Goal: Task Accomplishment & Management: Complete application form

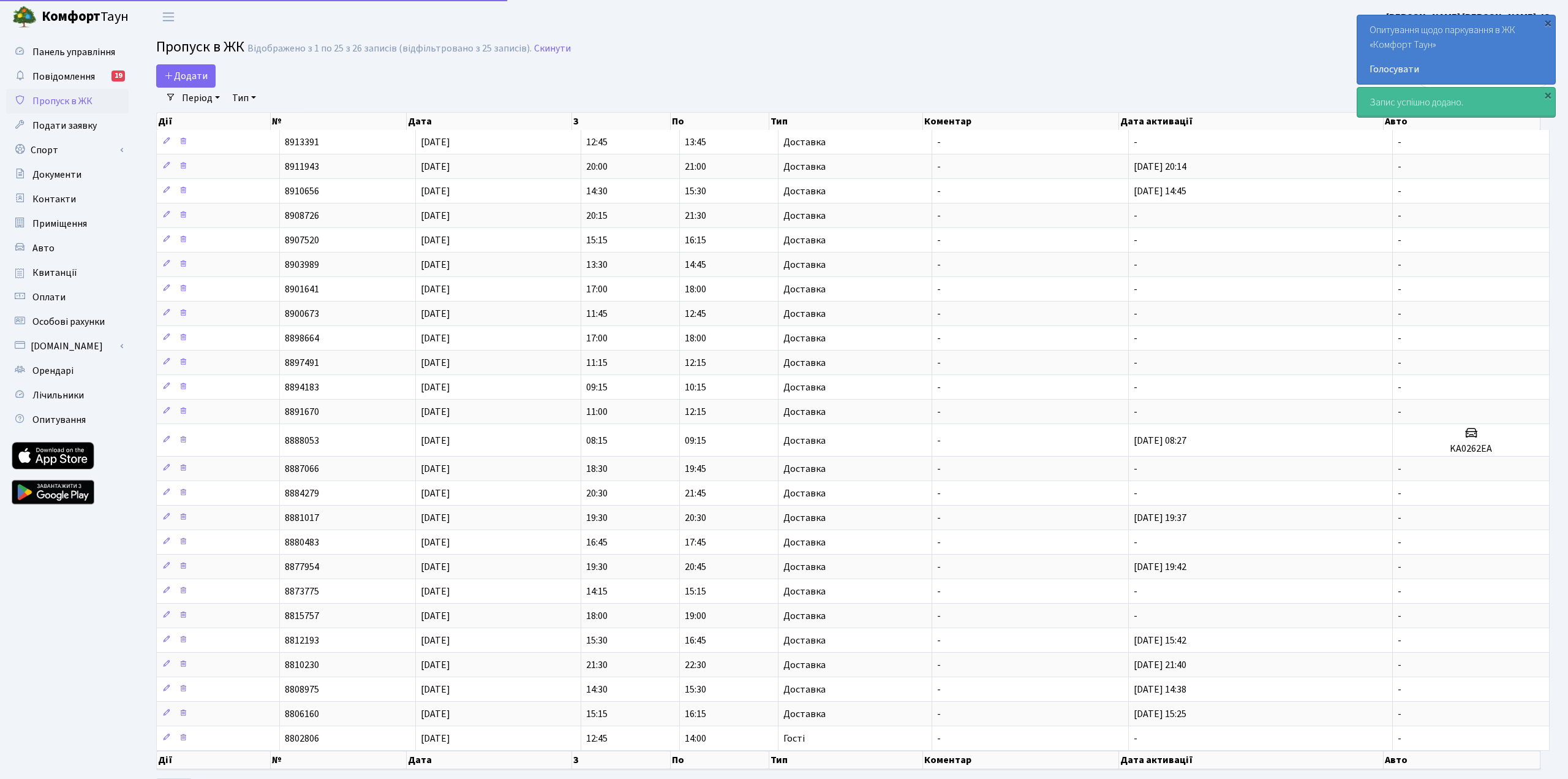
select select "25"
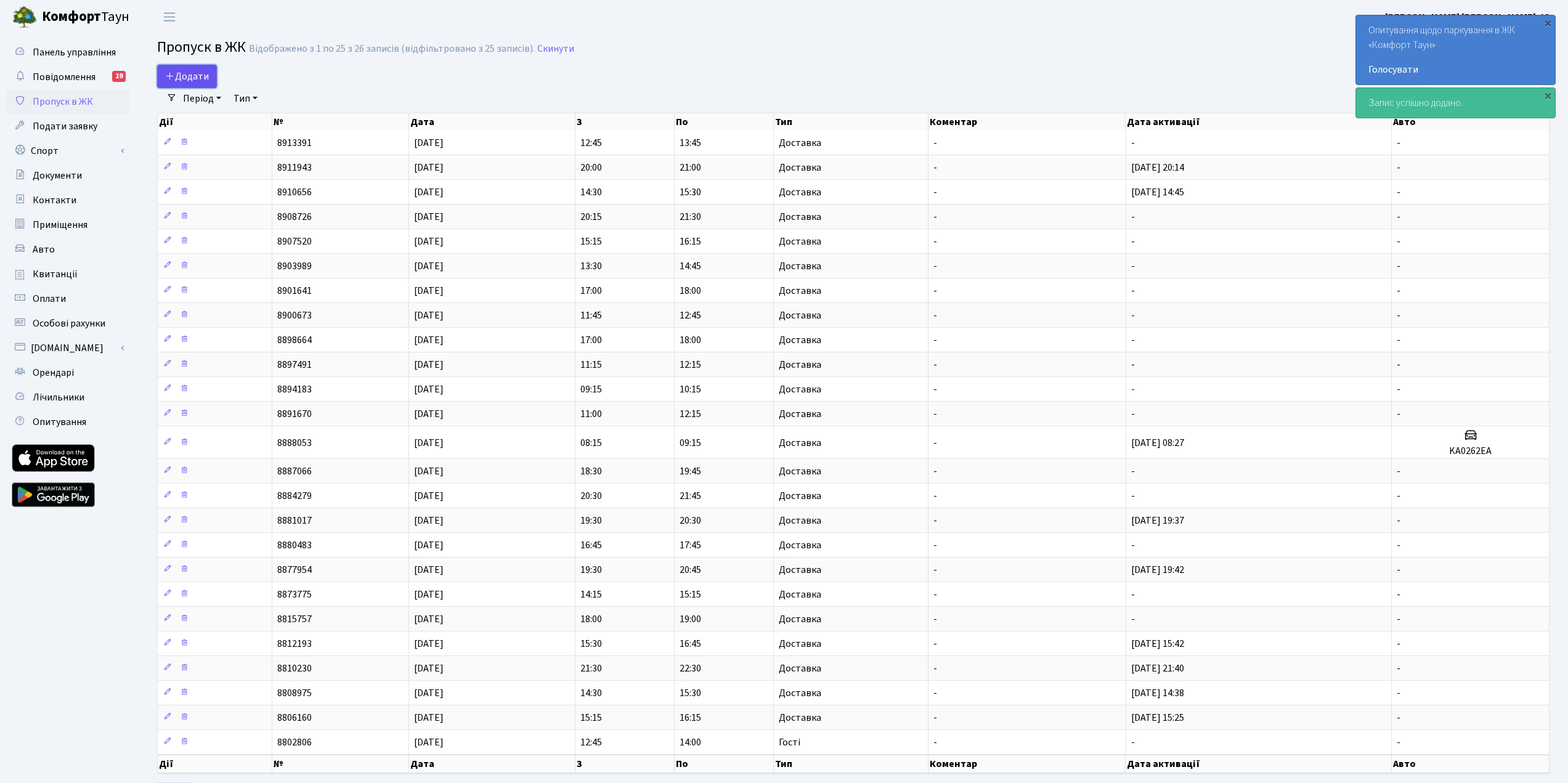
click at [200, 75] on span "Додати" at bounding box center [186, 76] width 44 height 14
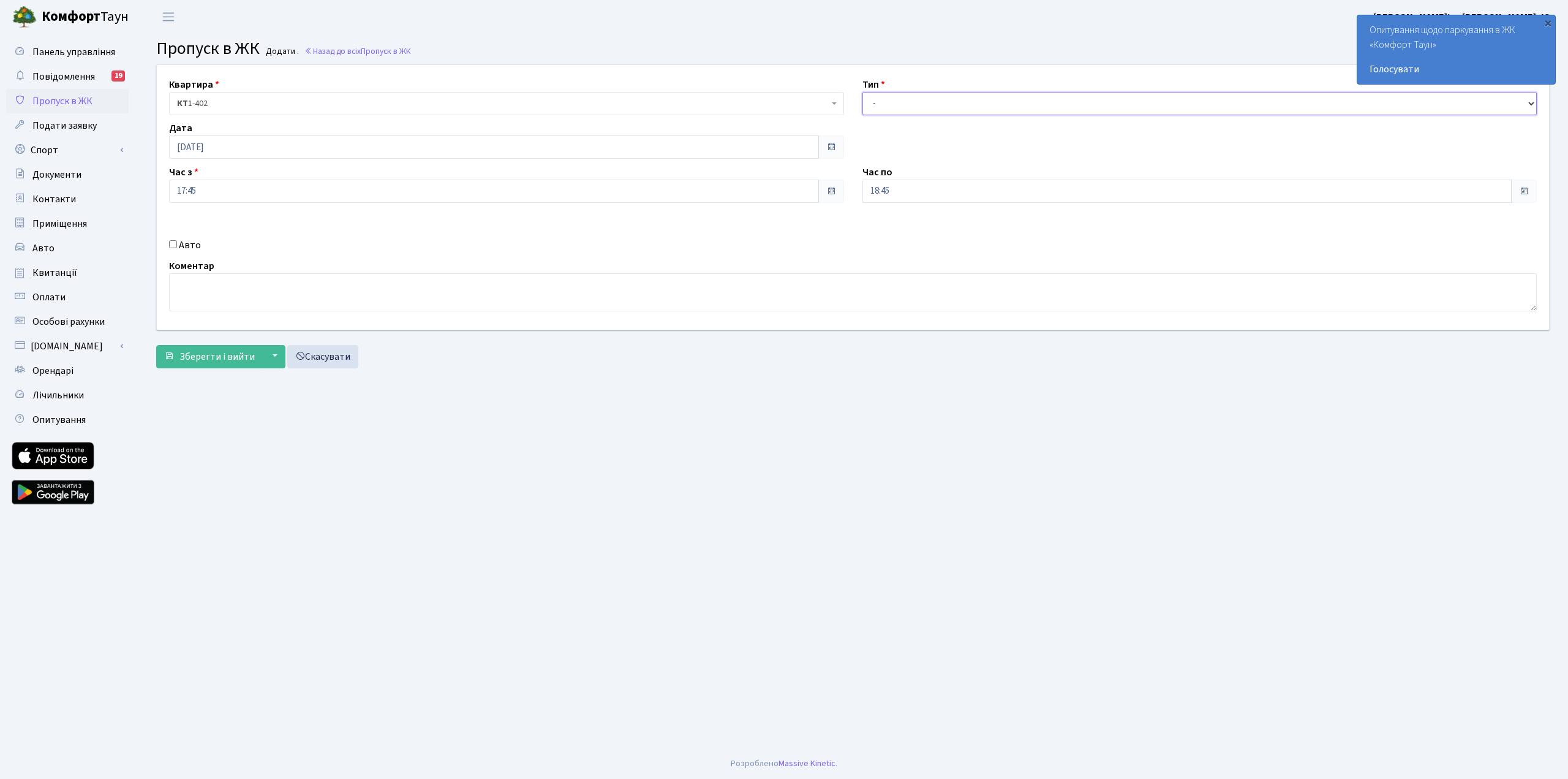
click at [891, 103] on select "- Доставка Таксі Гості Сервіс" at bounding box center [1199, 103] width 675 height 23
select select "1"
click at [862, 92] on select "- Доставка Таксі Гості Сервіс" at bounding box center [1199, 103] width 675 height 23
click at [203, 360] on span "Зберегти і вийти" at bounding box center [217, 357] width 76 height 14
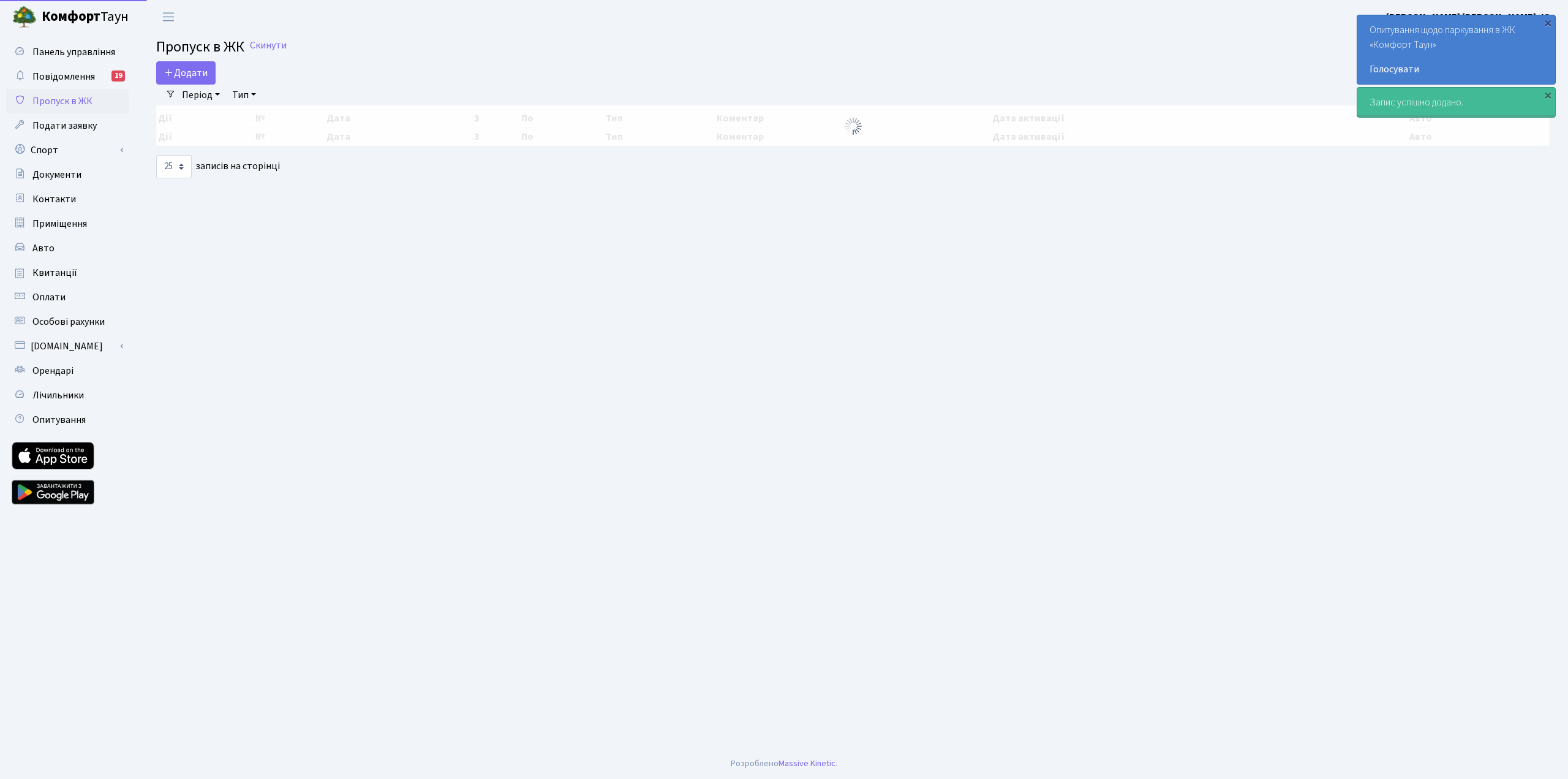
select select "25"
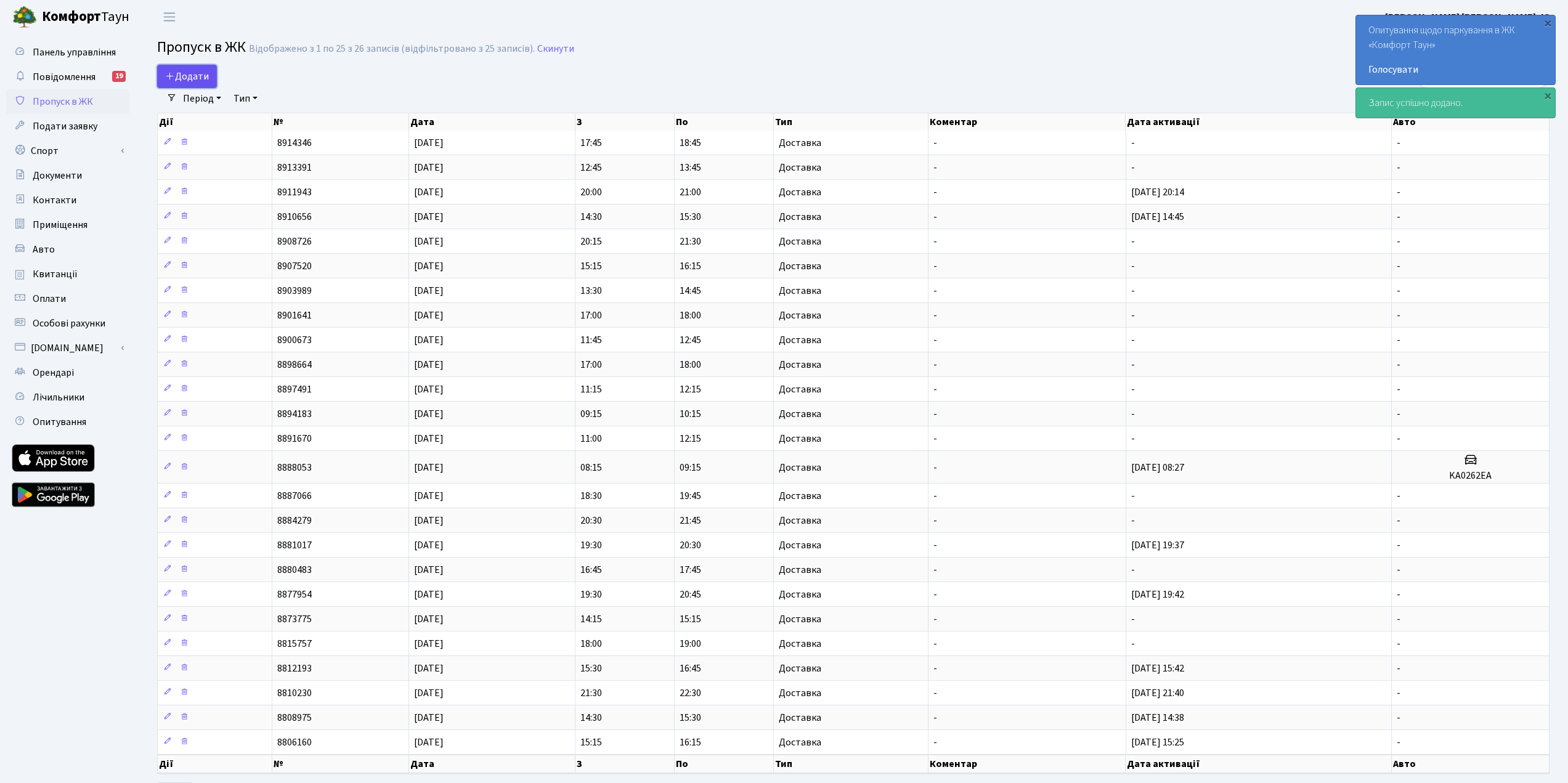
click at [178, 76] on span "Додати" at bounding box center [186, 76] width 44 height 14
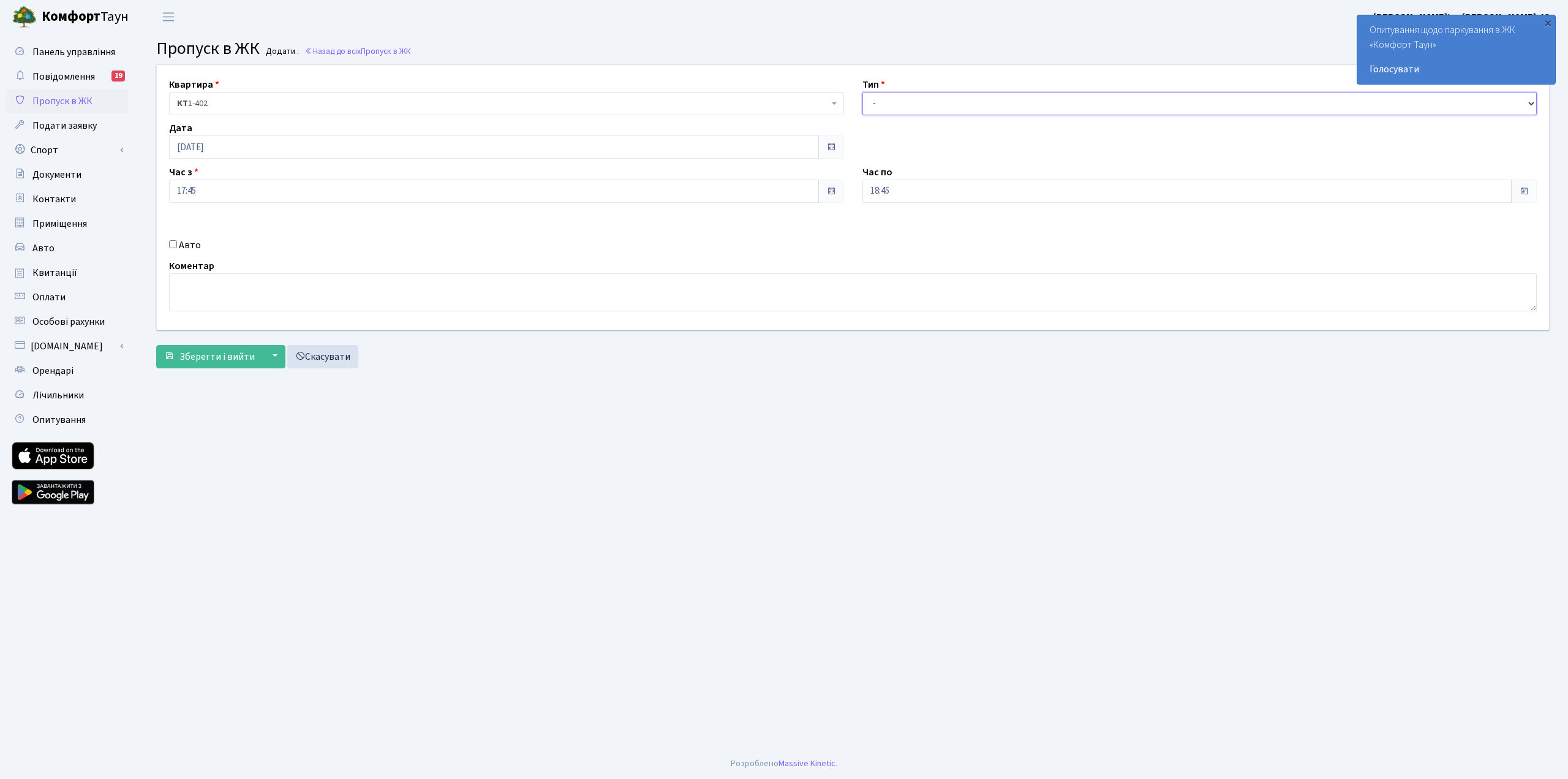
click at [922, 99] on select "- Доставка Таксі Гості Сервіс" at bounding box center [1199, 103] width 675 height 23
select select "1"
click at [862, 92] on select "- Доставка Таксі Гості Сервіс" at bounding box center [1199, 103] width 675 height 23
click at [205, 358] on span "Зберегти і вийти" at bounding box center [217, 357] width 76 height 14
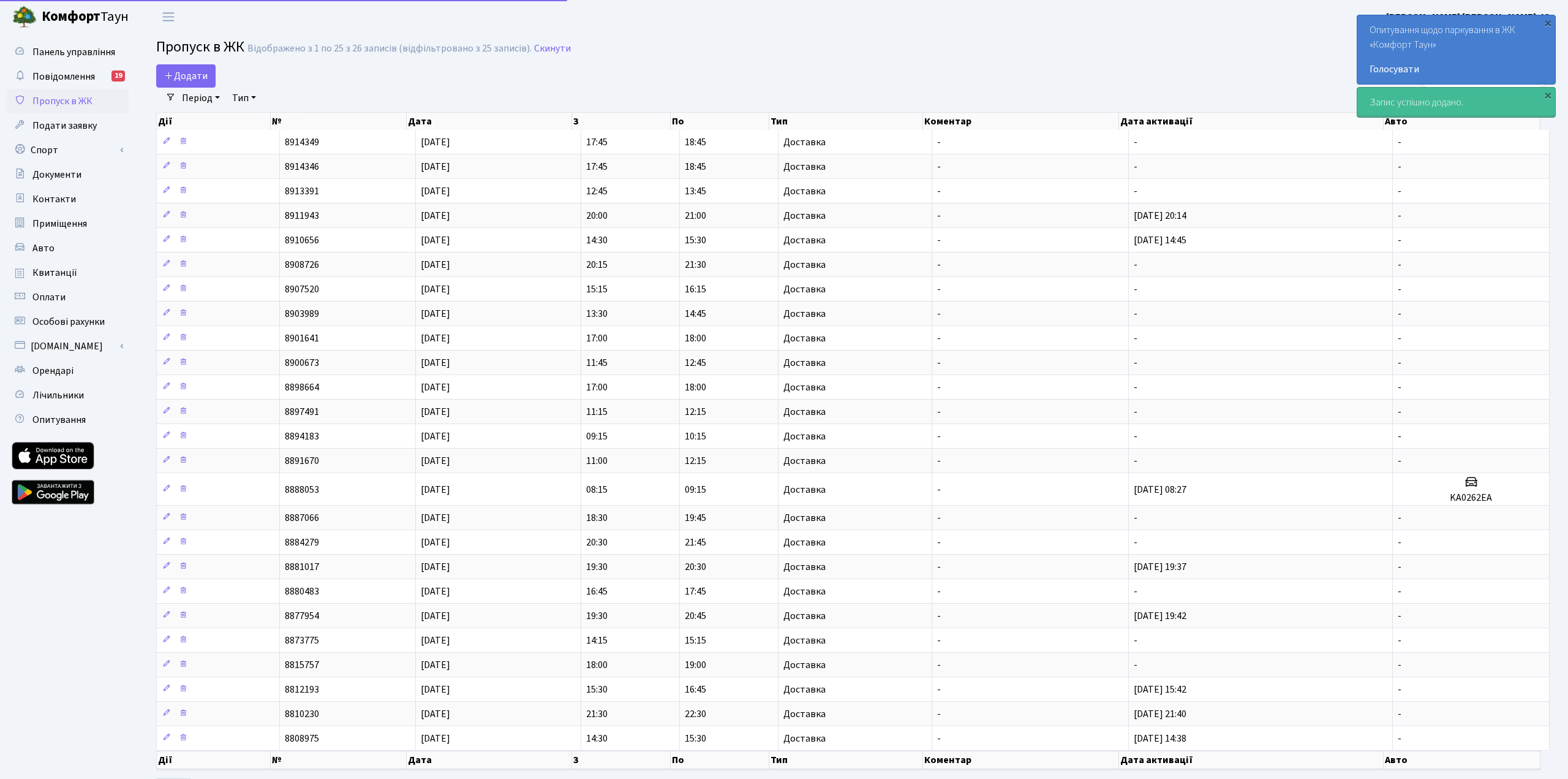
select select "25"
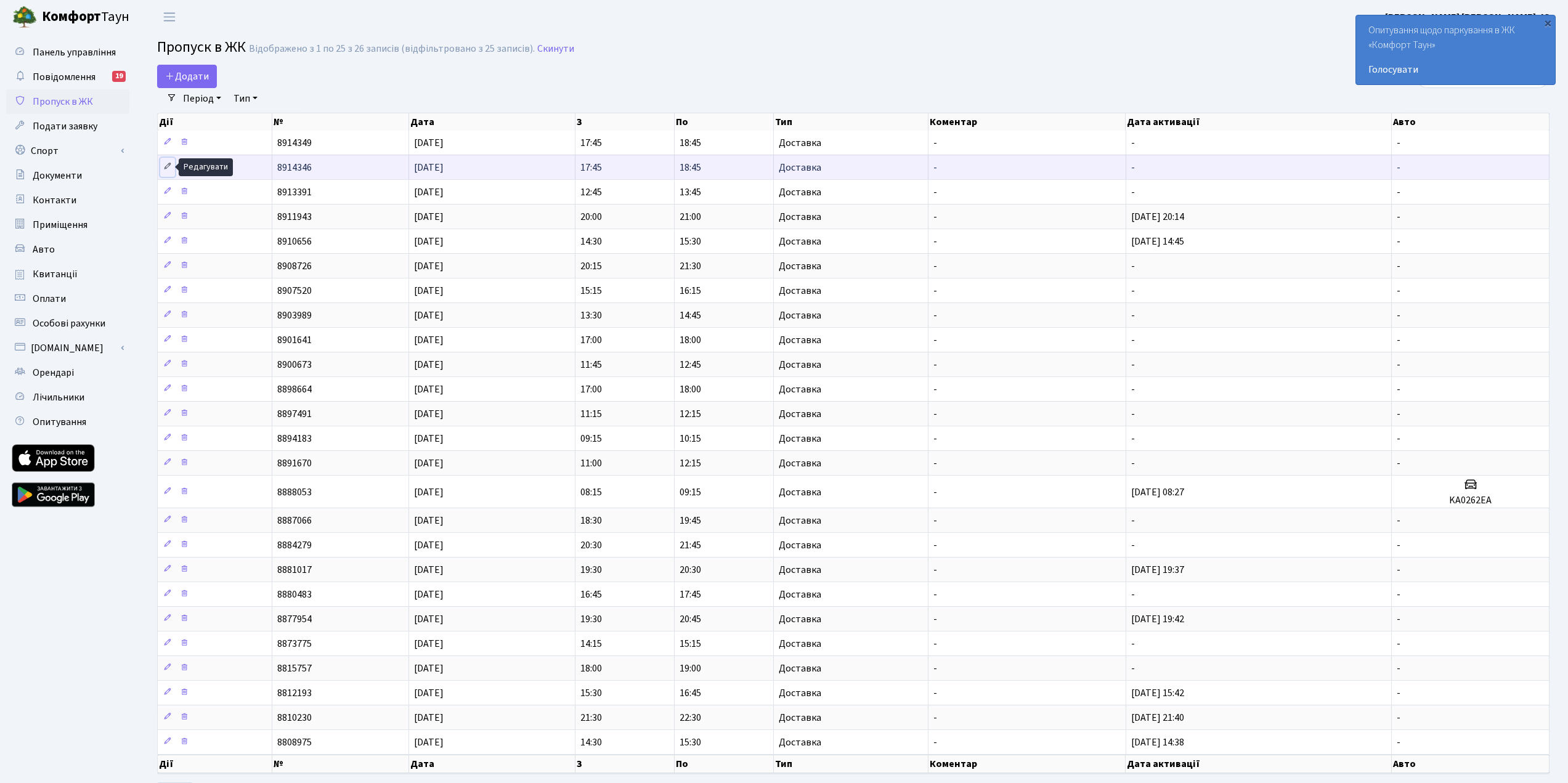
click at [169, 166] on icon at bounding box center [167, 166] width 8 height 8
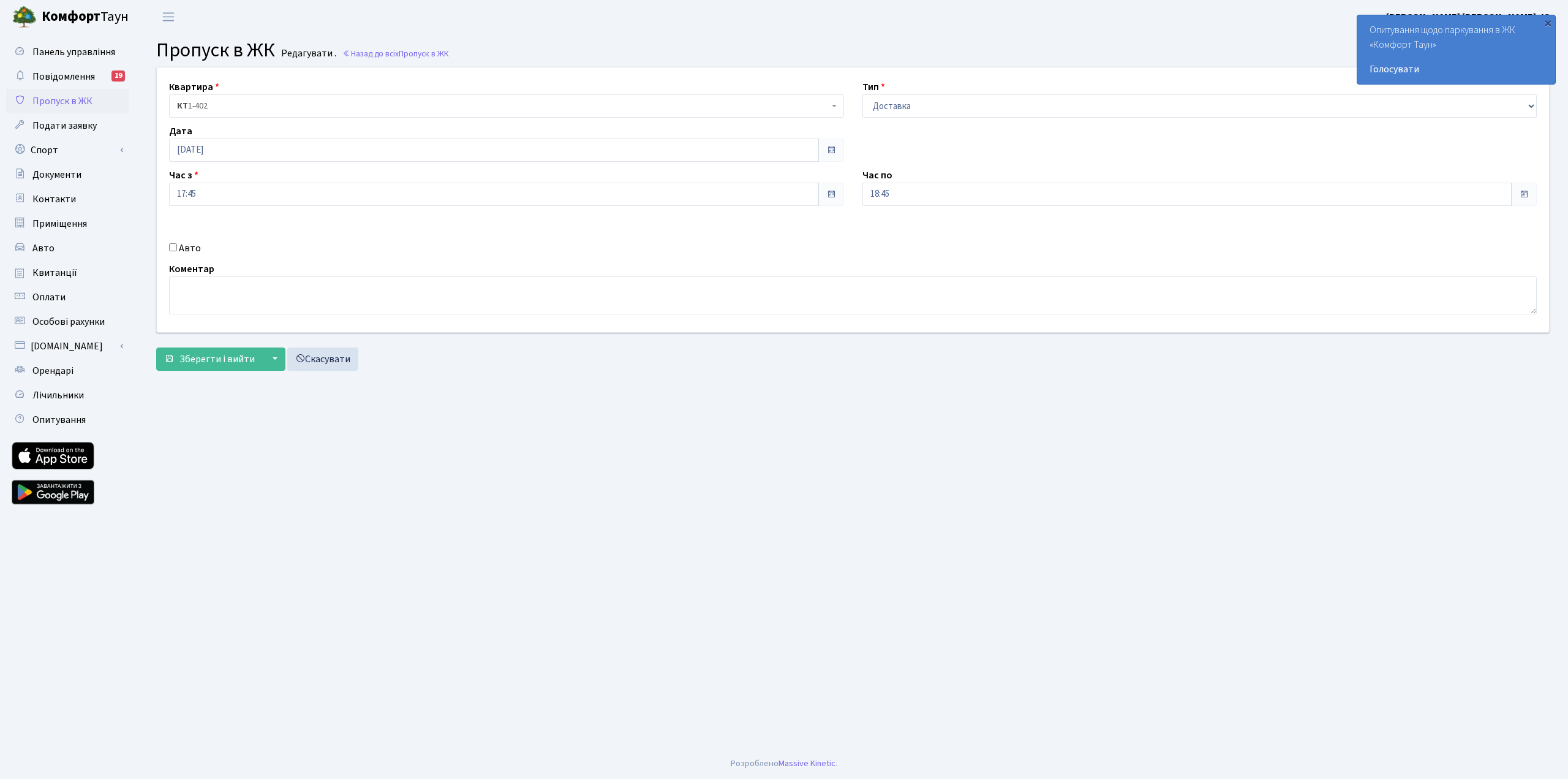
click at [196, 253] on label "Авто" at bounding box center [190, 248] width 22 height 15
click at [177, 251] on input "Авто" at bounding box center [173, 247] width 8 height 8
checkbox input "true"
click at [912, 235] on input "text" at bounding box center [1199, 238] width 675 height 23
type input "ka68ph"
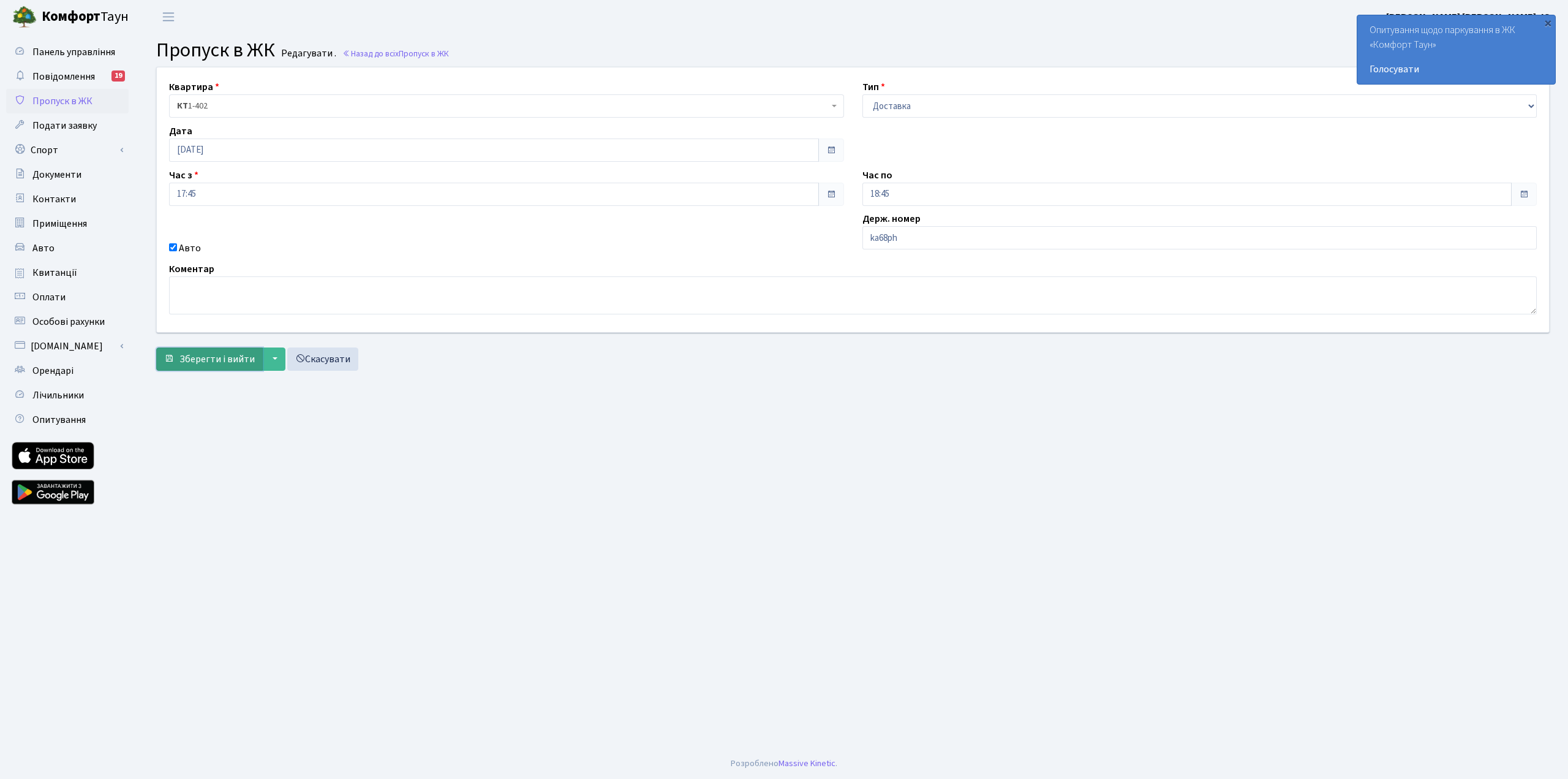
click at [243, 353] on span "Зберегти і вийти" at bounding box center [217, 358] width 76 height 14
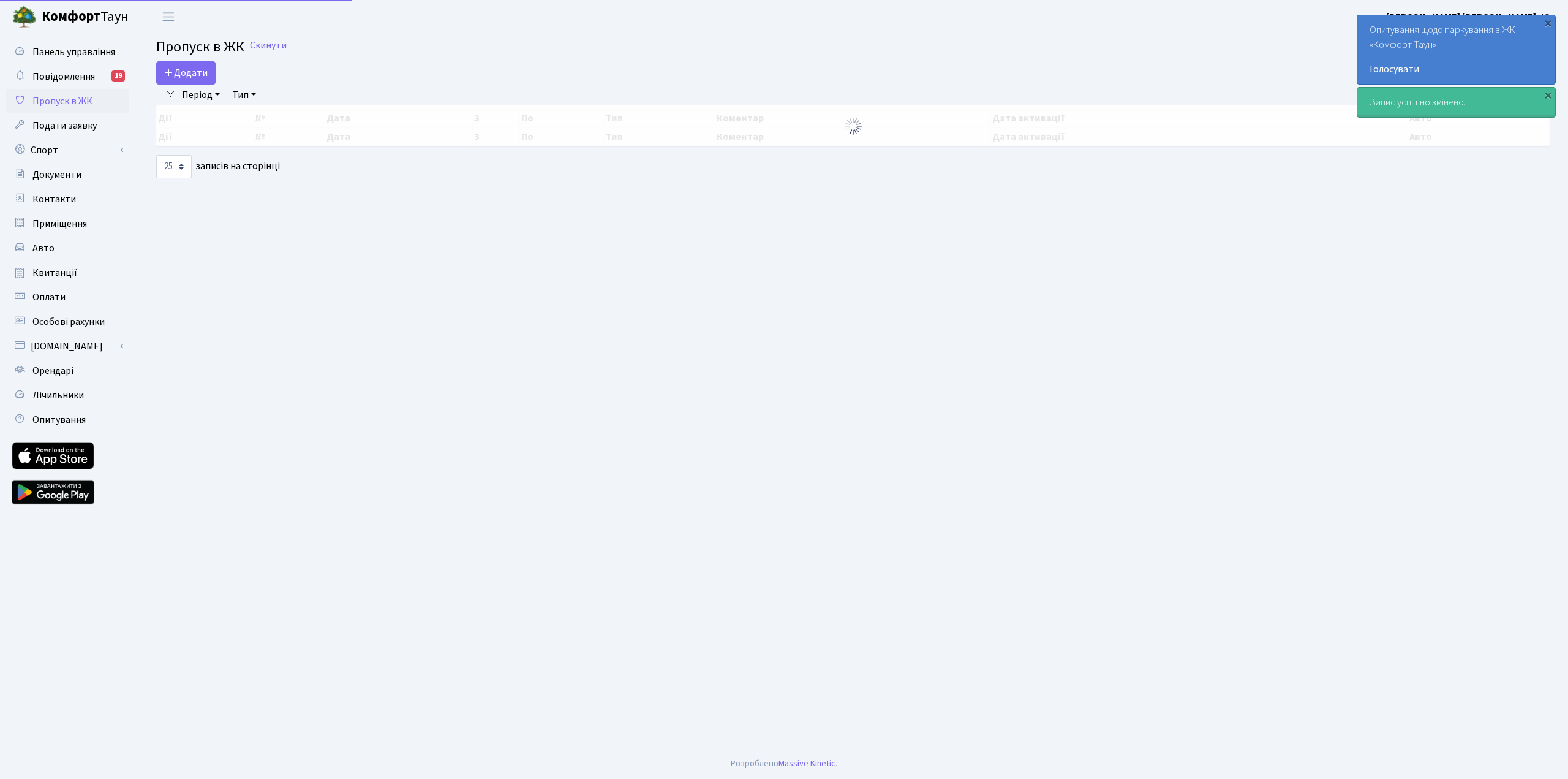
select select "25"
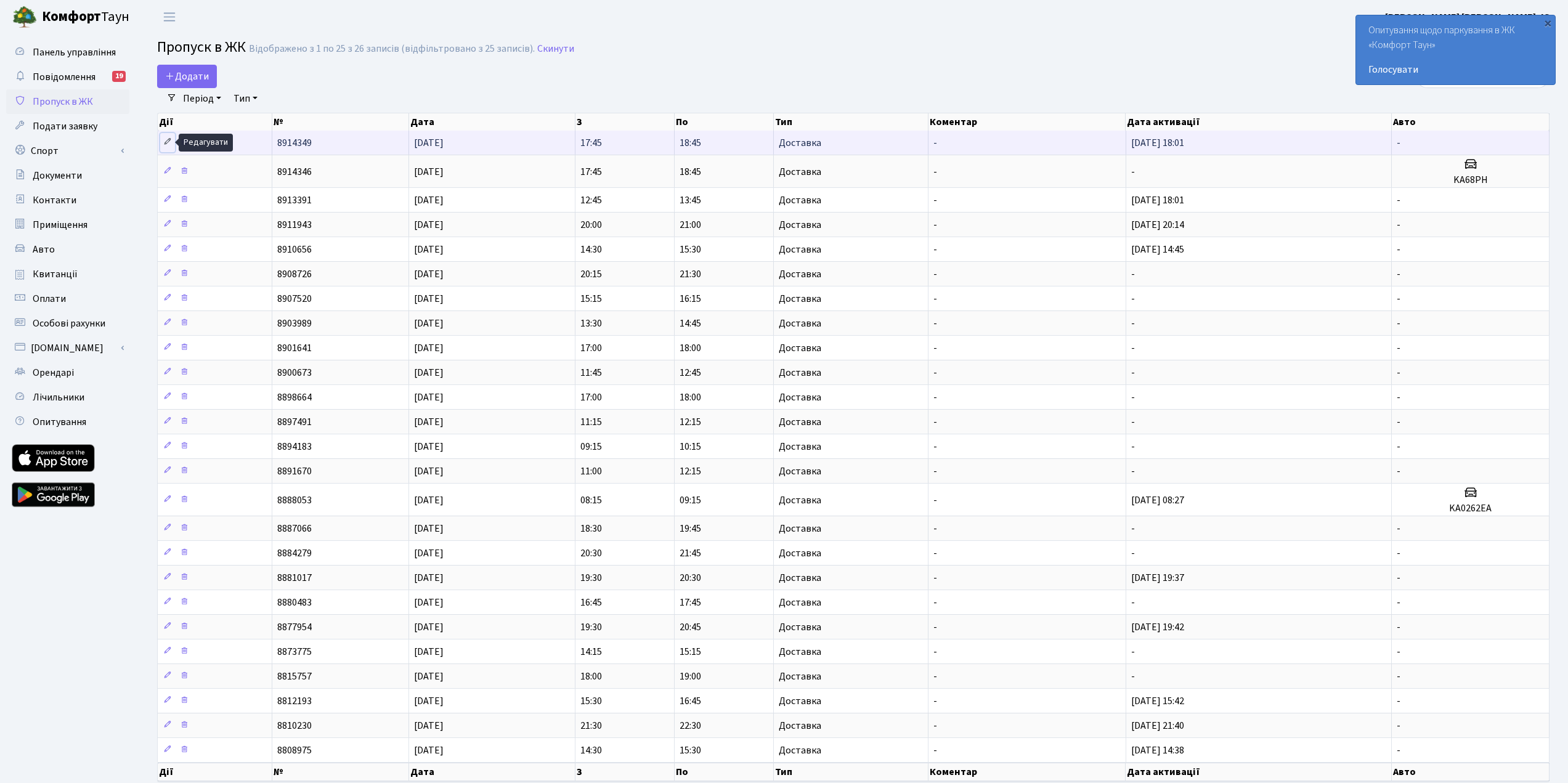
click at [165, 138] on icon at bounding box center [167, 142] width 8 height 8
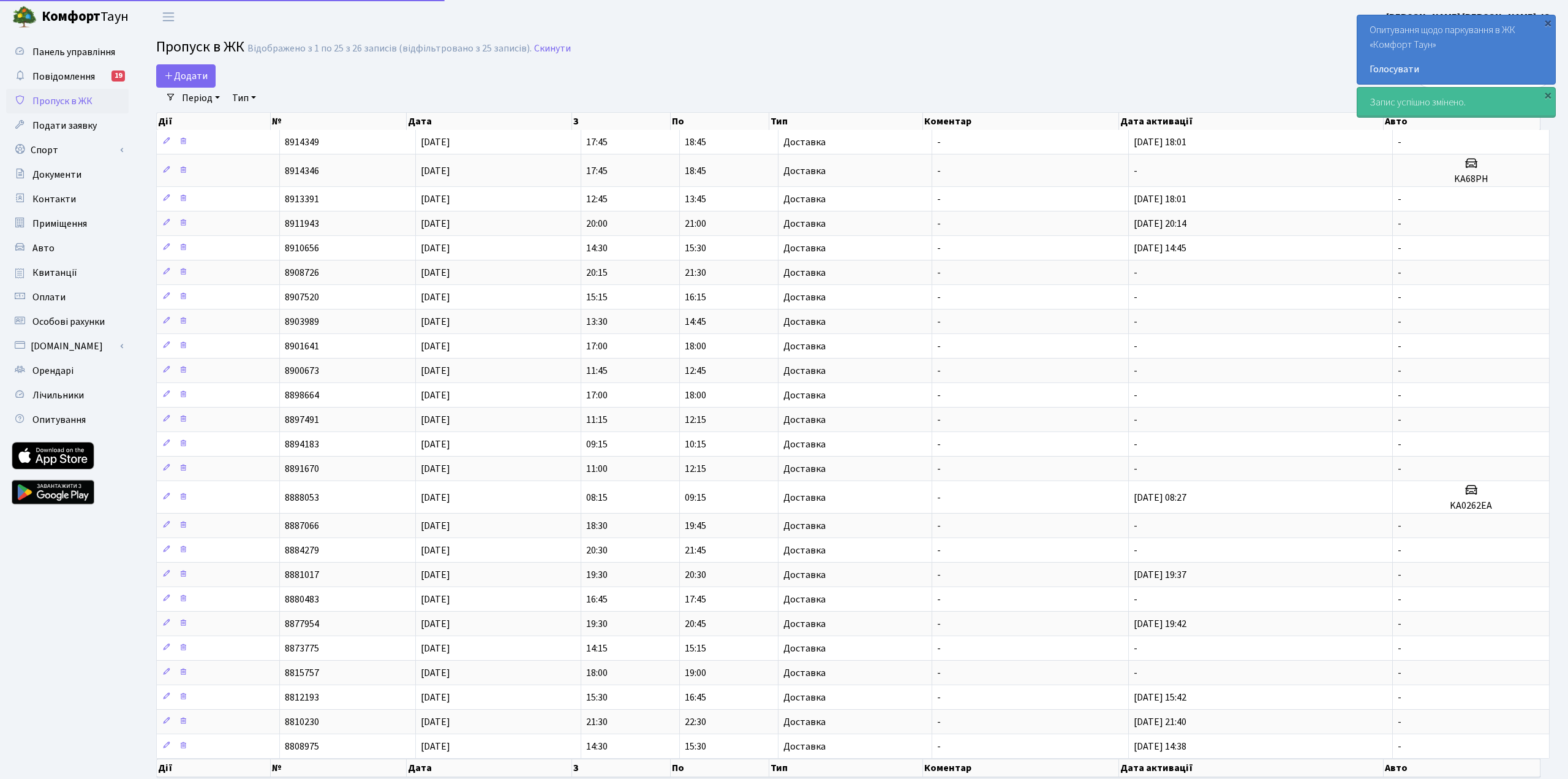
select select "25"
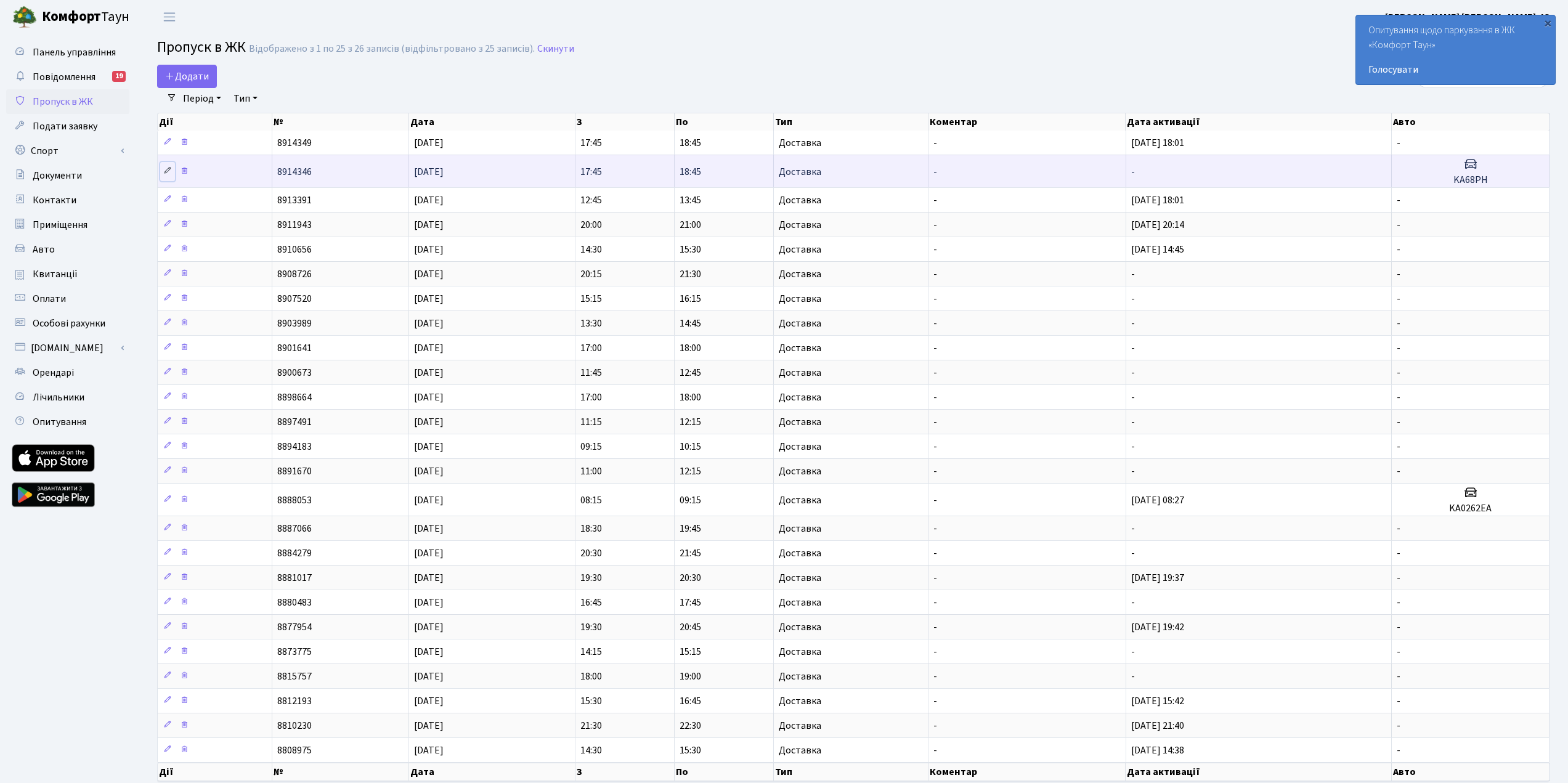
click at [167, 173] on icon at bounding box center [167, 170] width 8 height 8
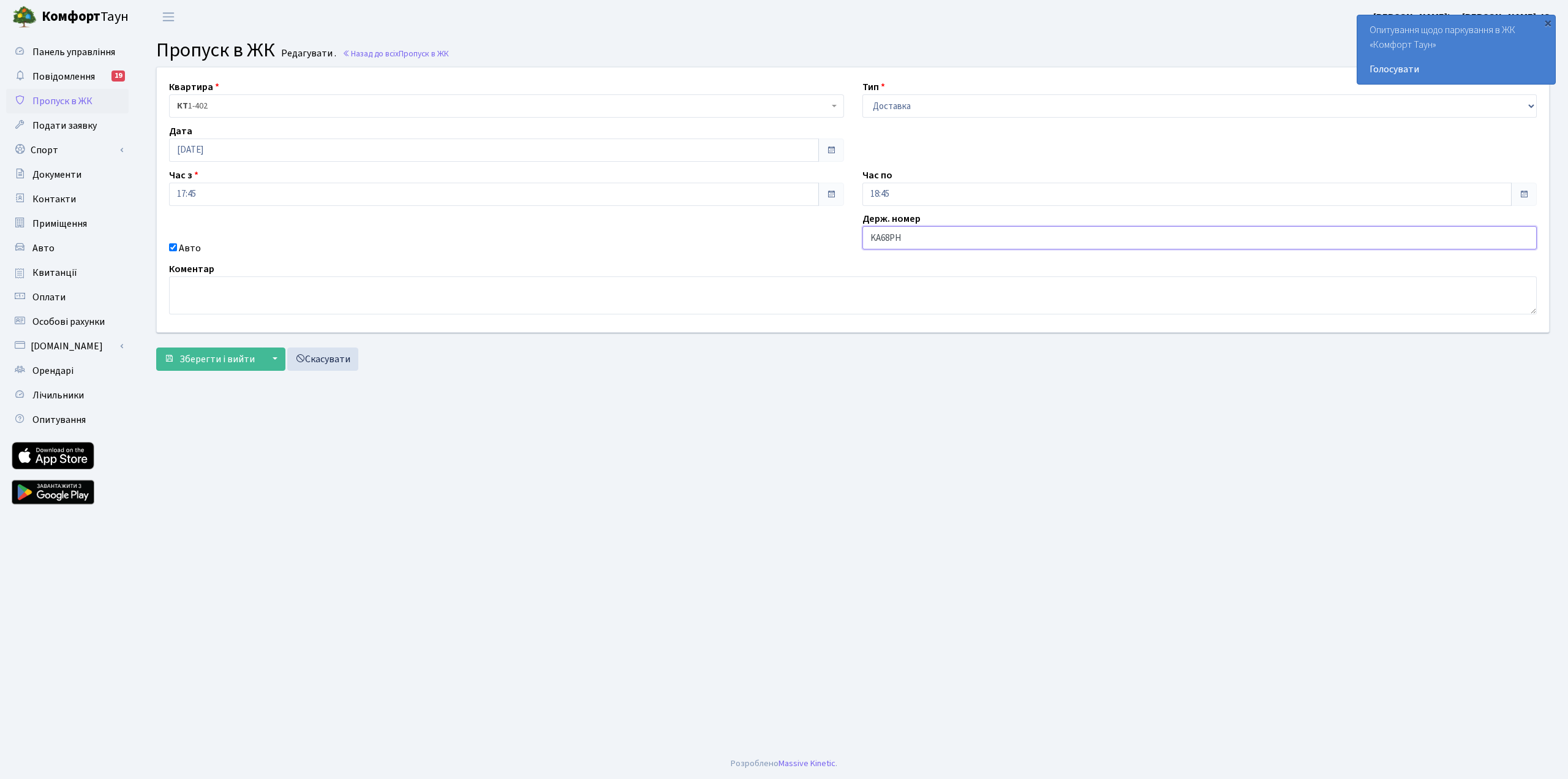
click at [881, 239] on input "KA68PH" at bounding box center [1199, 238] width 675 height 23
type input "KA1668PH"
click at [237, 360] on span "Зберегти і вийти" at bounding box center [217, 358] width 76 height 14
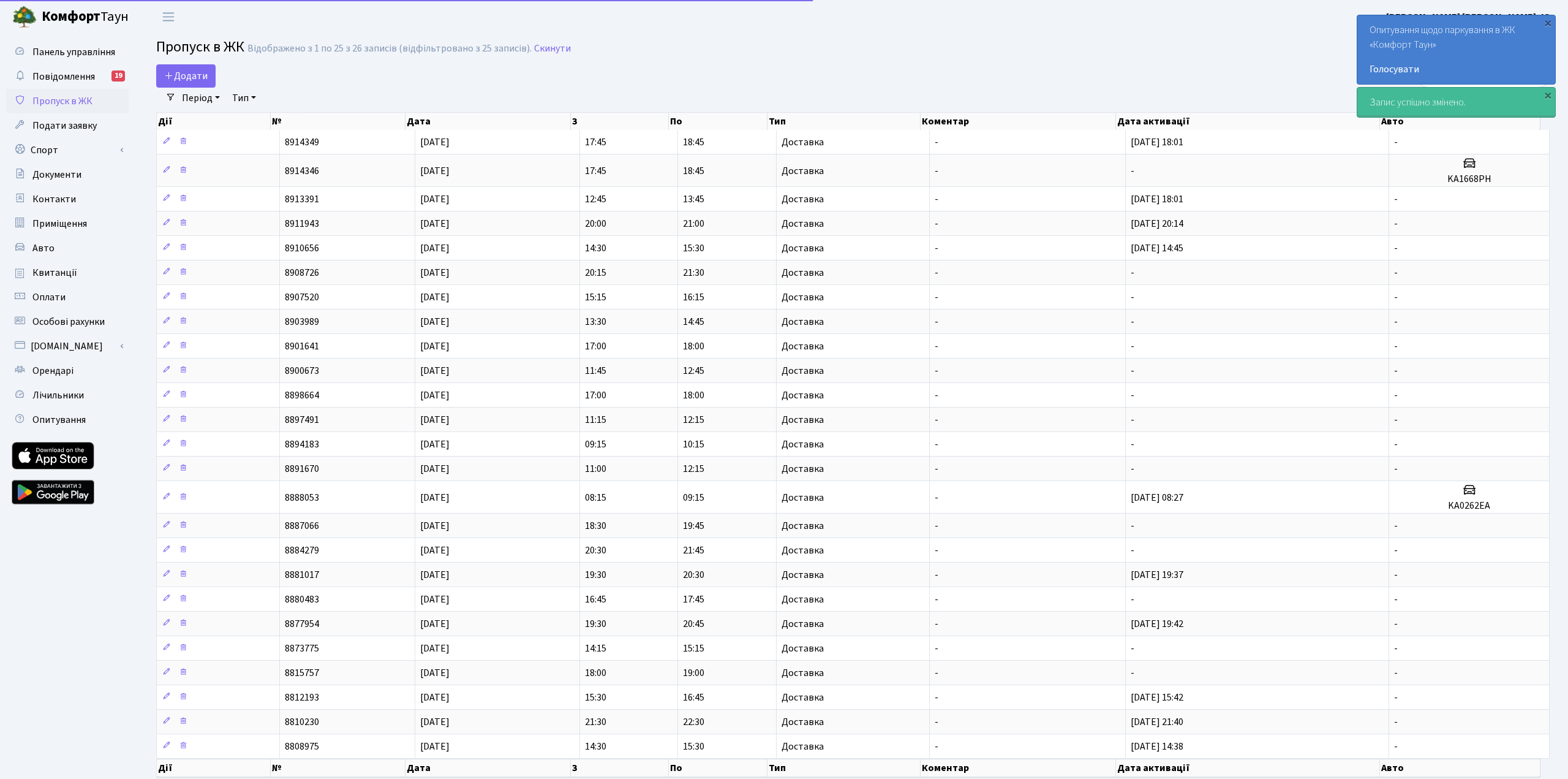
select select "25"
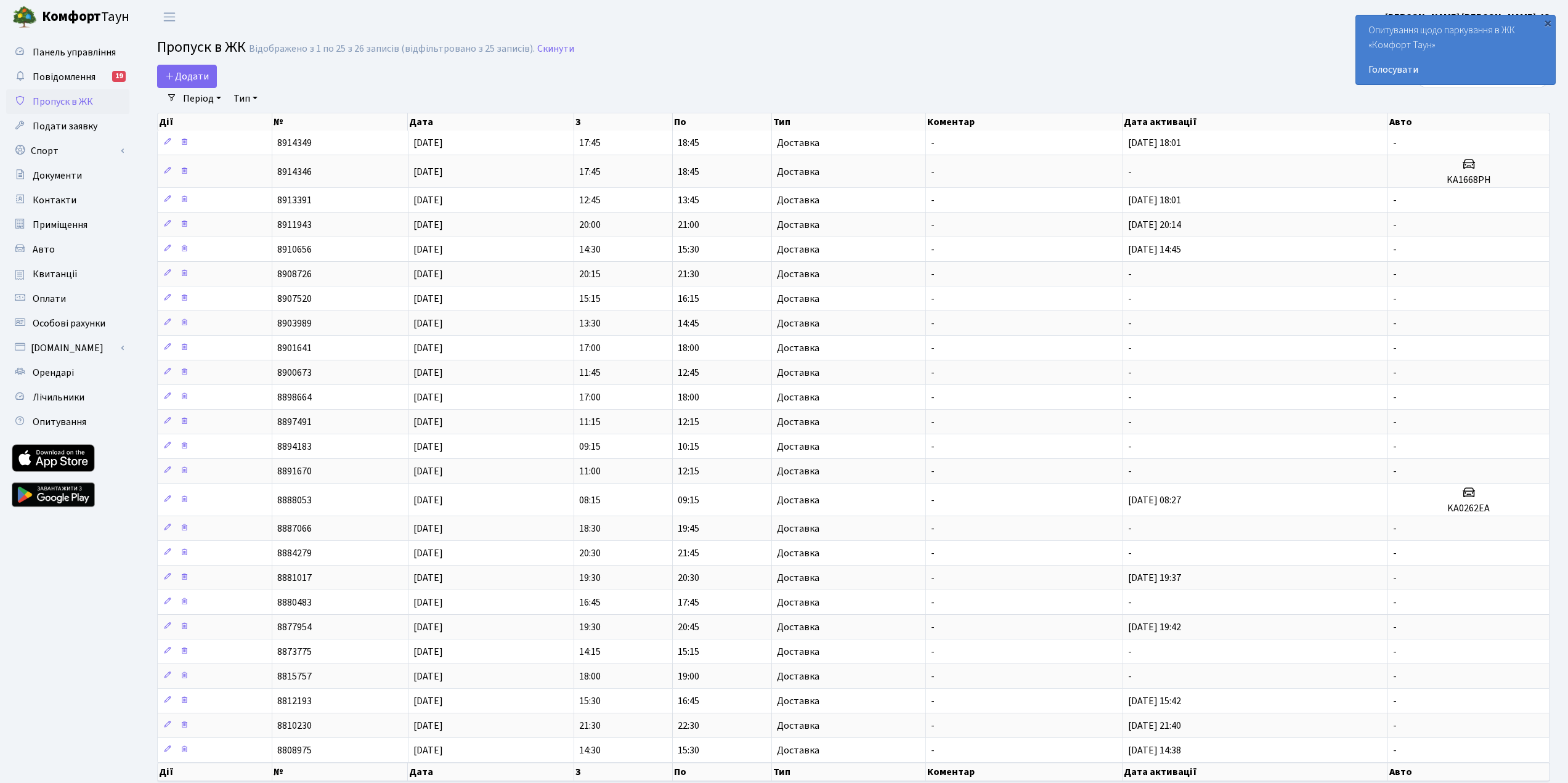
click at [1100, 58] on h2 "Пропуск в ЖК Відображено з 1 по 25 з 26 записів (відфільтровано з 25 записів). …" at bounding box center [854, 49] width 1393 height 21
